Goal: Task Accomplishment & Management: Complete application form

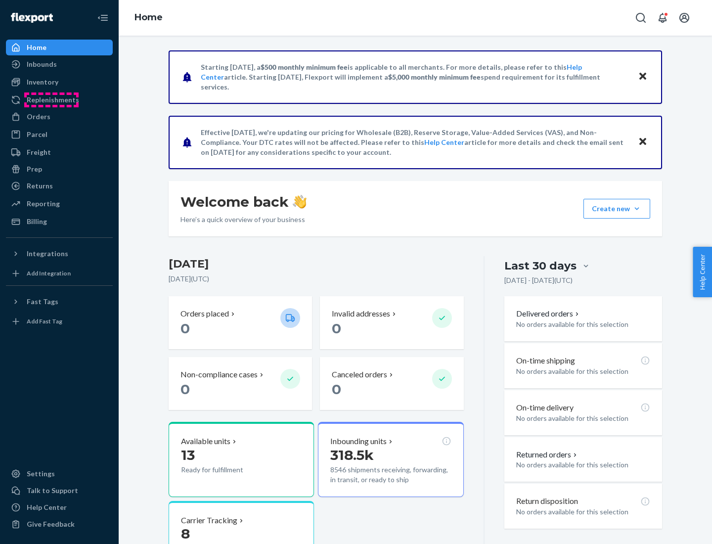
click at [51, 100] on div "Replenishments" at bounding box center [53, 100] width 52 height 10
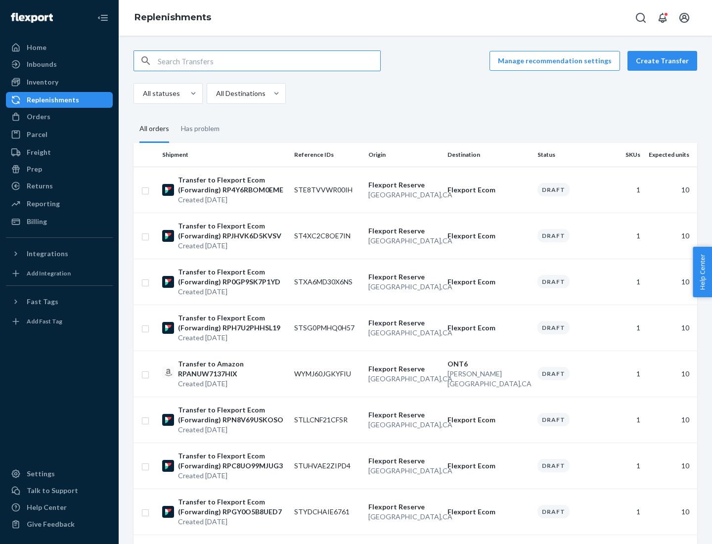
click at [665, 61] on button "Create Transfer" at bounding box center [663, 61] width 70 height 20
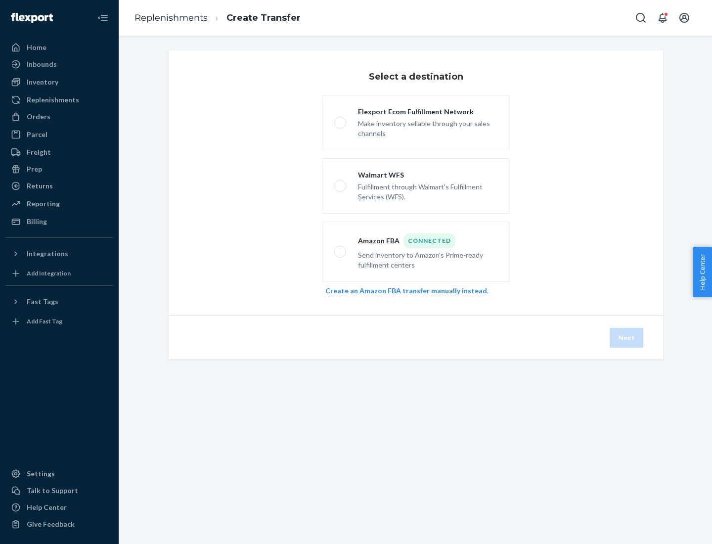
click at [428, 112] on div "Flexport Ecom Fulfillment Network" at bounding box center [428, 112] width 140 height 10
click at [341, 120] on input "Flexport Ecom Fulfillment Network Make inventory sellable through your sales ch…" at bounding box center [337, 123] width 6 height 6
radio input "true"
click at [627, 338] on button "Next" at bounding box center [627, 338] width 34 height 20
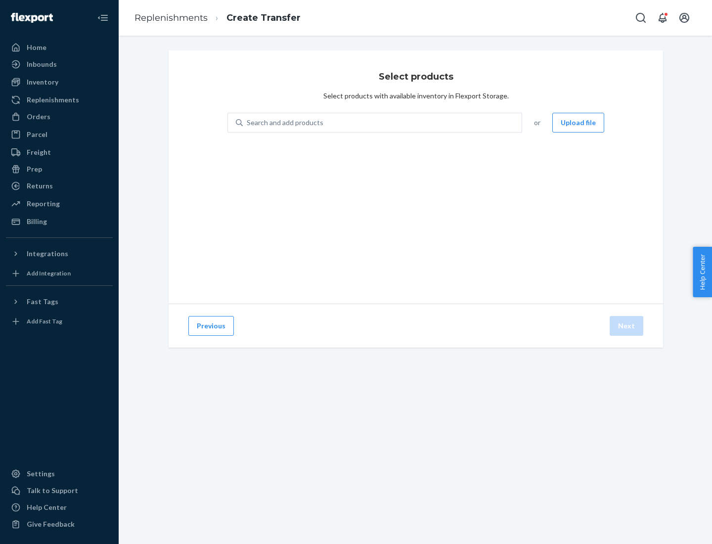
click at [579, 123] on button "Upload file" at bounding box center [579, 123] width 52 height 20
